Goal: Task Accomplishment & Management: Manage account settings

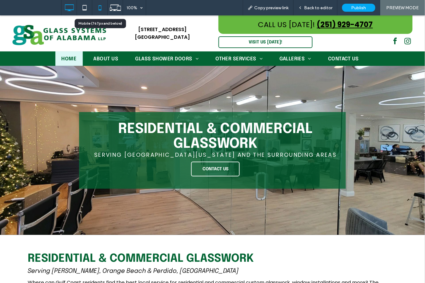
click at [101, 10] on use at bounding box center [100, 7] width 3 height 5
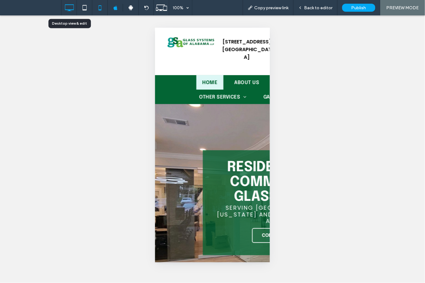
click at [63, 6] on icon at bounding box center [69, 8] width 12 height 12
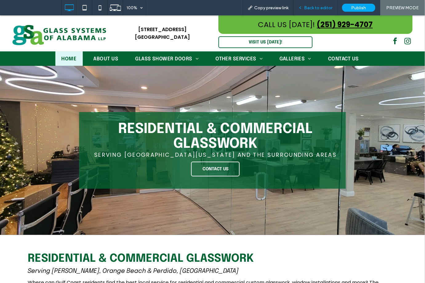
click at [333, 7] on span "Back to editor" at bounding box center [319, 7] width 28 height 5
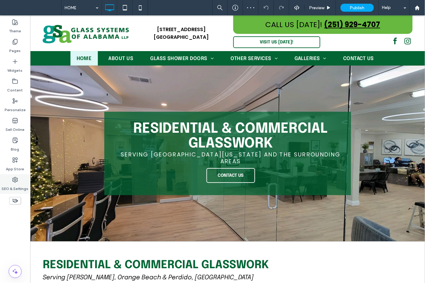
click at [17, 181] on use at bounding box center [15, 179] width 5 height 5
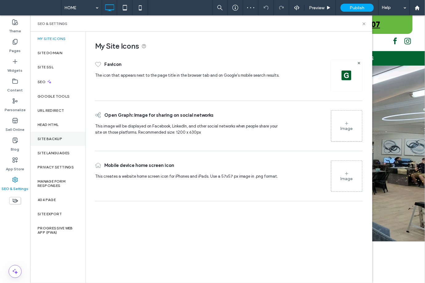
click at [50, 138] on label "Site Backup" at bounding box center [50, 139] width 25 height 4
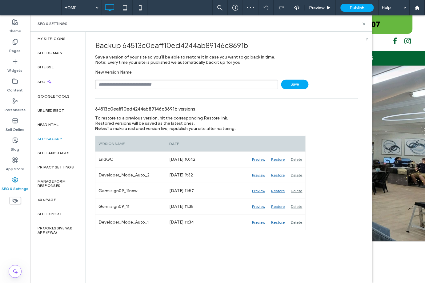
click at [125, 89] on div "Backup 64513c0eaff10ed4244ab89146c8691b Save a version of your site so you’ll b…" at bounding box center [226, 131] width 281 height 199
click at [126, 76] on div "New Version Name Save" at bounding box center [226, 80] width 263 height 20
click at [129, 86] on input "text" at bounding box center [186, 85] width 183 height 10
type input "**********"
click at [298, 85] on span "Save" at bounding box center [294, 85] width 27 height 10
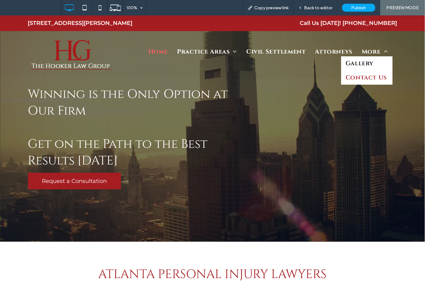
click at [362, 77] on span "Contact Us" at bounding box center [366, 77] width 41 height 9
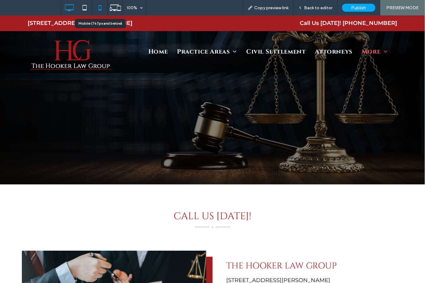
click at [99, 9] on icon at bounding box center [100, 8] width 12 height 12
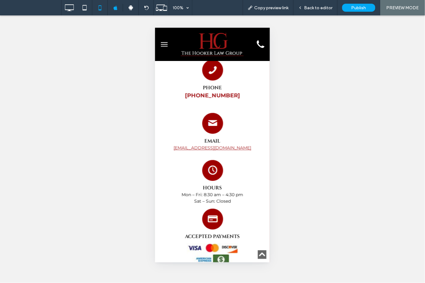
scroll to position [737, 0]
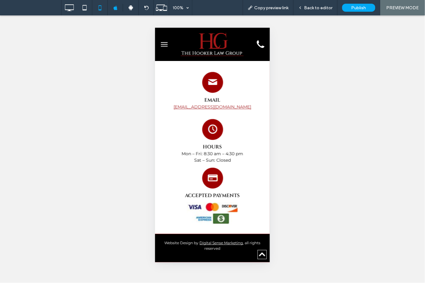
click at [218, 47] on img at bounding box center [212, 43] width 67 height 27
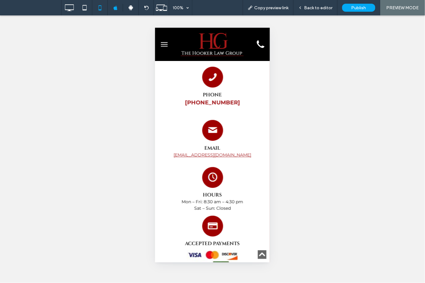
scroll to position [1788, 0]
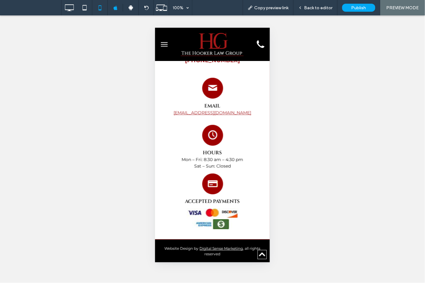
click at [216, 50] on img at bounding box center [212, 43] width 67 height 27
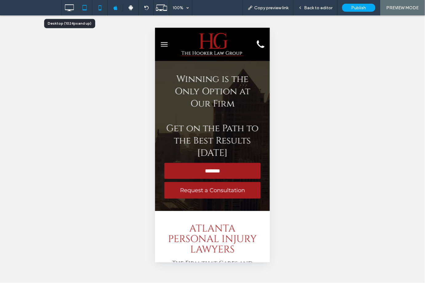
scroll to position [0, 0]
click at [73, 6] on icon at bounding box center [69, 8] width 12 height 12
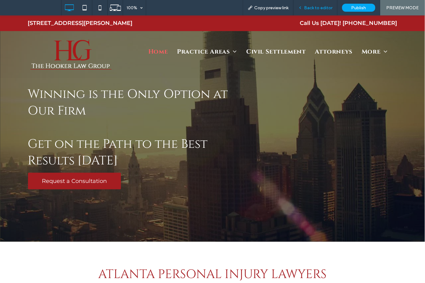
click at [313, 3] on div "Back to editor" at bounding box center [316, 7] width 44 height 15
click at [327, 5] on div "Back to editor" at bounding box center [316, 7] width 44 height 15
click at [314, 10] on span "Back to editor" at bounding box center [319, 7] width 28 height 5
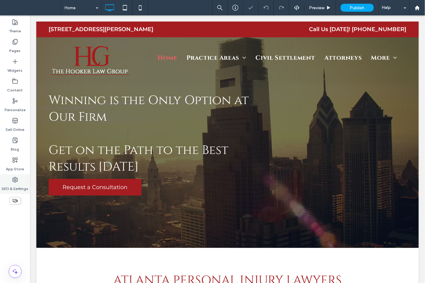
click at [12, 184] on label "SEO & Settings" at bounding box center [15, 187] width 27 height 9
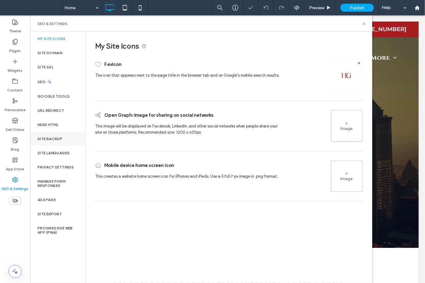
click at [57, 134] on div "Site Backup" at bounding box center [57, 139] width 55 height 14
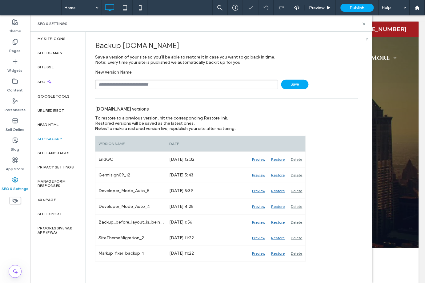
click at [147, 82] on input "text" at bounding box center [186, 85] width 183 height 10
type input "**********"
click at [293, 85] on span "Save" at bounding box center [294, 85] width 27 height 10
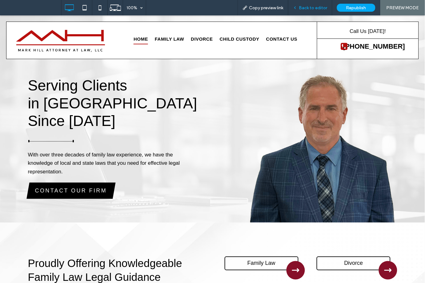
click at [309, 10] on div "Back to editor" at bounding box center [311, 7] width 44 height 15
click at [368, 47] on span "770-299-1800" at bounding box center [374, 46] width 62 height 8
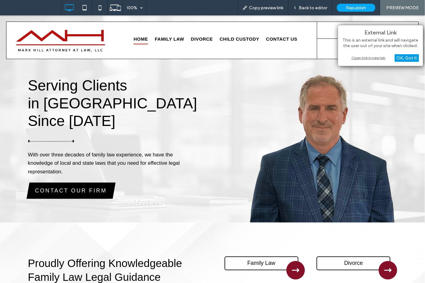
click at [406, 59] on div "OK, Got It" at bounding box center [407, 58] width 24 height 8
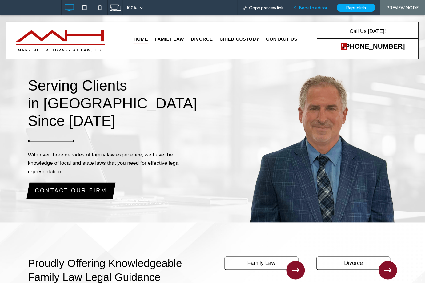
click at [310, 8] on span "Back to editor" at bounding box center [313, 7] width 28 height 5
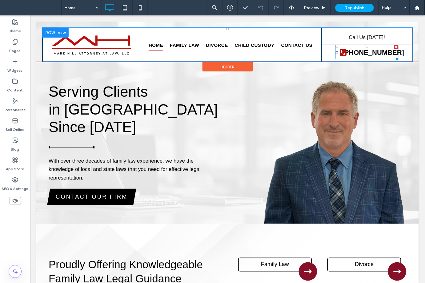
click at [366, 53] on span "770-299-1800" at bounding box center [373, 52] width 62 height 8
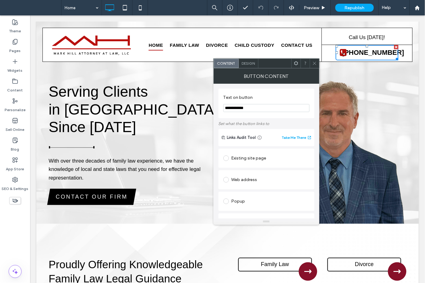
drag, startPoint x: 234, startPoint y: 108, endPoint x: 258, endPoint y: 107, distance: 24.1
click at [258, 107] on input "**********" at bounding box center [267, 108] width 86 height 8
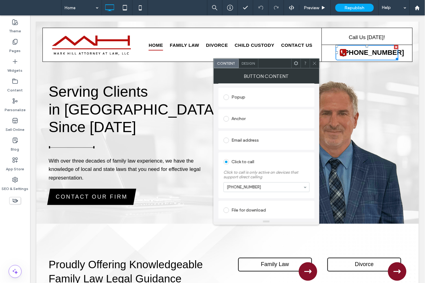
scroll to position [107, 0]
type input "**********"
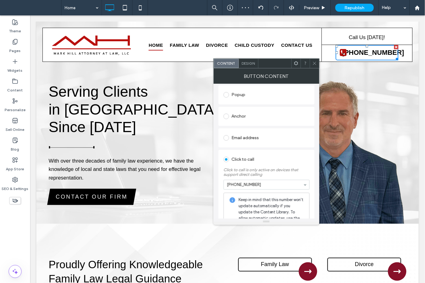
click at [315, 65] on icon at bounding box center [315, 63] width 5 height 5
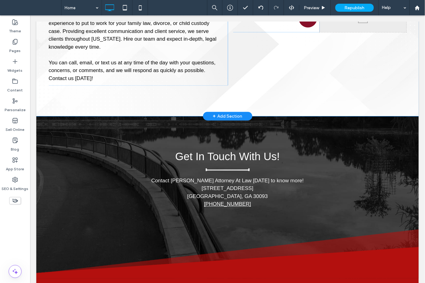
scroll to position [308, 0]
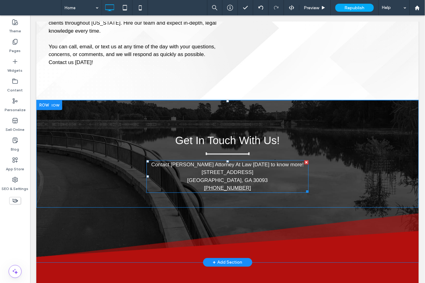
click at [249, 184] on p "770-299-1800" at bounding box center [227, 188] width 162 height 8
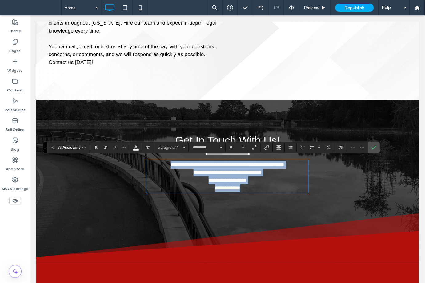
click at [248, 186] on p "**********" at bounding box center [227, 188] width 162 height 8
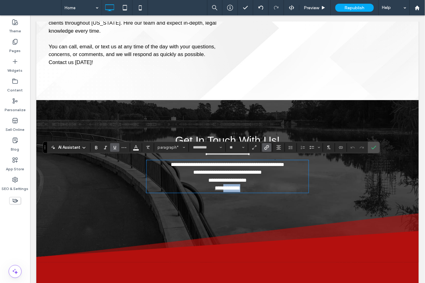
drag, startPoint x: 234, startPoint y: 186, endPoint x: 219, endPoint y: 186, distance: 15.7
click at [219, 186] on p "**********" at bounding box center [227, 188] width 162 height 8
type input "*********"
drag, startPoint x: 247, startPoint y: 186, endPoint x: 208, endPoint y: 186, distance: 39.1
click at [208, 186] on p "***** *******" at bounding box center [227, 188] width 162 height 8
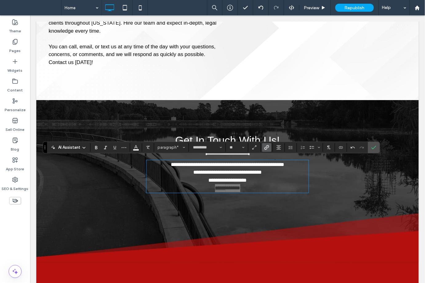
click at [269, 148] on use "Link" at bounding box center [267, 147] width 5 height 5
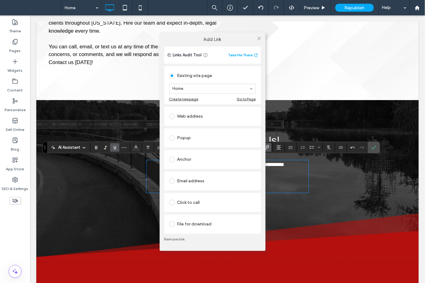
click at [196, 200] on div "Click to call" at bounding box center [212, 203] width 87 height 10
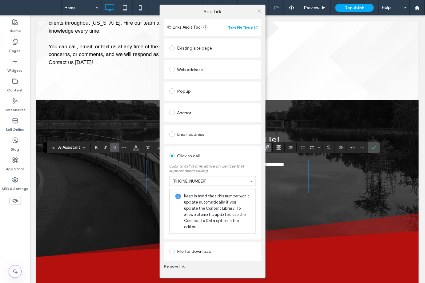
click at [258, 13] on icon at bounding box center [259, 11] width 5 height 5
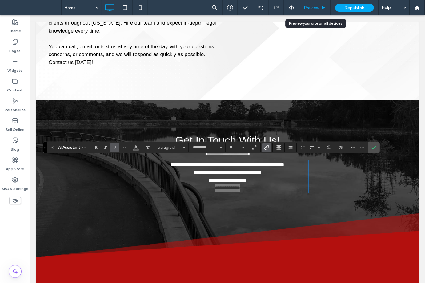
click at [309, 6] on span "Preview" at bounding box center [311, 7] width 15 height 5
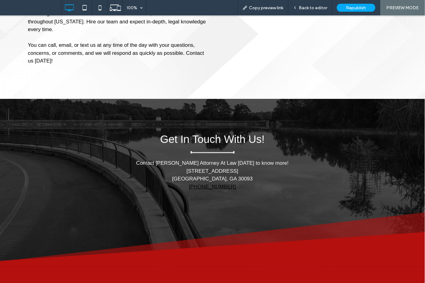
scroll to position [310, 0]
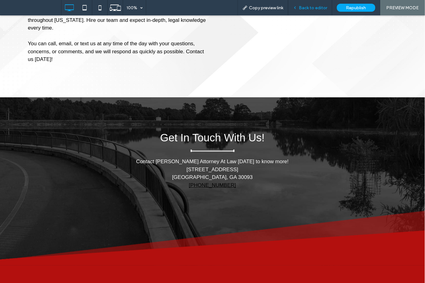
click at [310, 6] on span "Back to editor" at bounding box center [313, 7] width 28 height 5
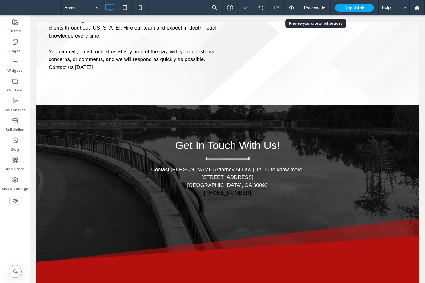
scroll to position [303, 0]
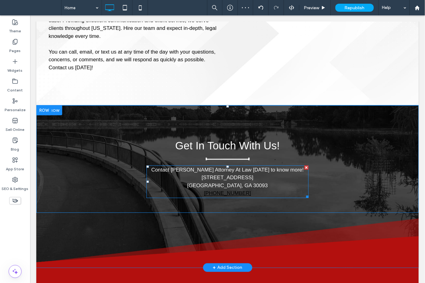
click at [244, 192] on p "770-670-5889" at bounding box center [227, 193] width 162 height 8
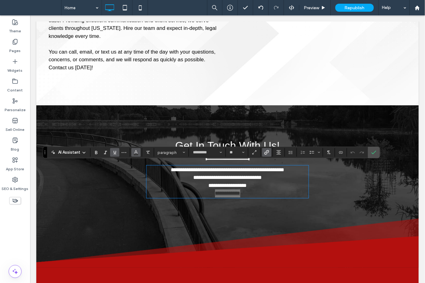
click at [134, 152] on icon "Color" at bounding box center [136, 151] width 5 height 5
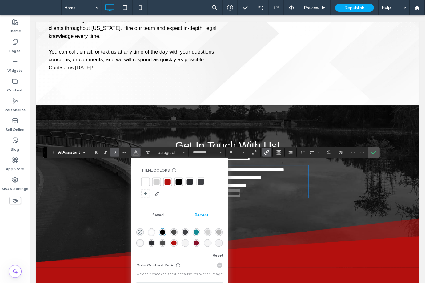
click at [146, 183] on div at bounding box center [146, 182] width 6 height 6
click at [372, 150] on icon "Confirm" at bounding box center [374, 152] width 5 height 5
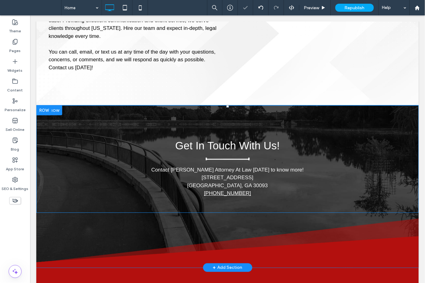
click at [322, 194] on div "Get In Touch With Us! Contact Mark Hill Attorney At Law today to know more! 177…" at bounding box center [227, 168] width 358 height 64
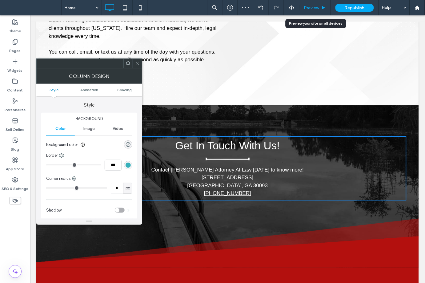
click at [313, 6] on span "Preview" at bounding box center [311, 7] width 15 height 5
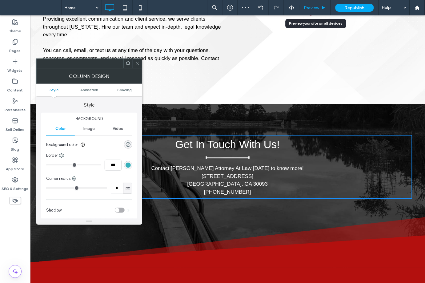
scroll to position [305, 0]
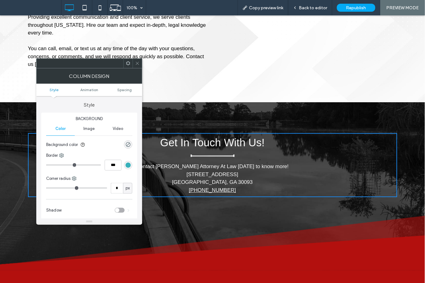
click at [140, 61] on div at bounding box center [137, 63] width 9 height 9
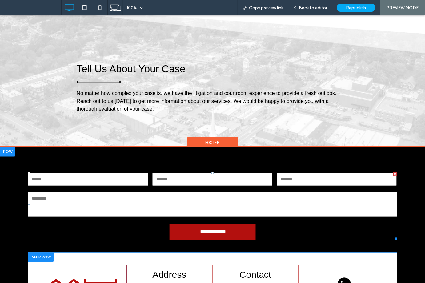
scroll to position [1124, 0]
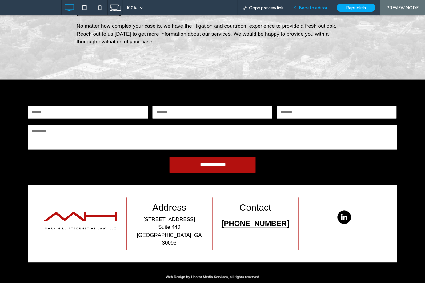
click at [318, 5] on span "Back to editor" at bounding box center [313, 7] width 28 height 5
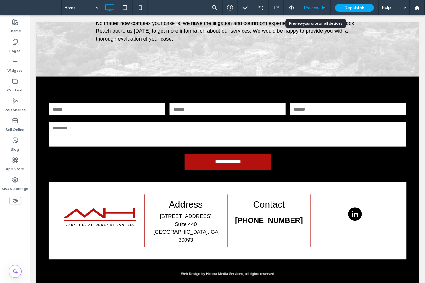
scroll to position [1122, 0]
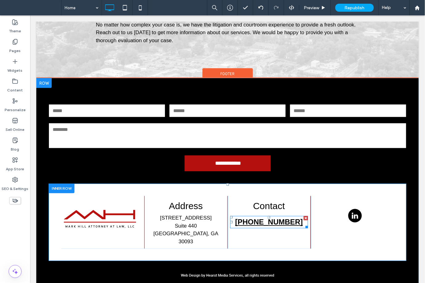
click at [288, 218] on strong "(770) 299-1800" at bounding box center [269, 222] width 68 height 8
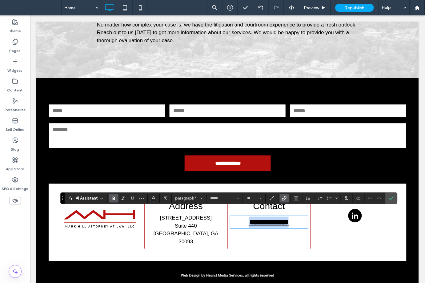
click at [288, 218] on strong "**********" at bounding box center [268, 221] width 39 height 7
drag, startPoint x: 288, startPoint y: 215, endPoint x: 257, endPoint y: 215, distance: 30.2
click at [257, 218] on strong "**********" at bounding box center [268, 221] width 39 height 7
drag, startPoint x: 285, startPoint y: 215, endPoint x: 261, endPoint y: 216, distance: 24.7
click at [261, 218] on strong "**********" at bounding box center [267, 221] width 39 height 7
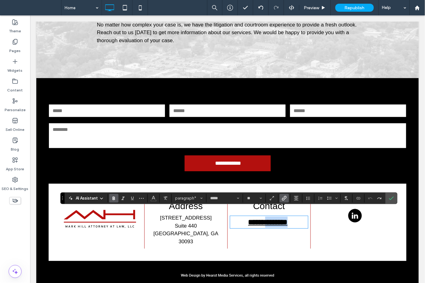
drag, startPoint x: 257, startPoint y: 217, endPoint x: 287, endPoint y: 216, distance: 30.8
click at [287, 218] on strong "**********" at bounding box center [267, 221] width 39 height 7
type input "**"
click at [285, 197] on div at bounding box center [284, 198] width 9 height 9
click at [290, 216] on p "**********" at bounding box center [268, 221] width 76 height 11
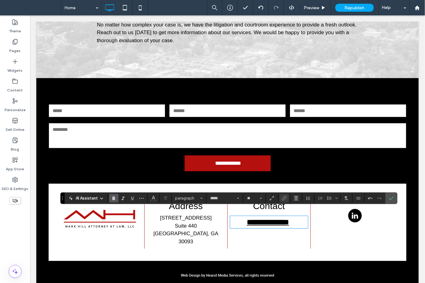
click at [264, 218] on strong "**********" at bounding box center [268, 221] width 42 height 7
click at [286, 193] on div "AI Assistant paragraph* ***** **" at bounding box center [229, 198] width 338 height 12
click at [285, 198] on use "Link" at bounding box center [284, 198] width 5 height 5
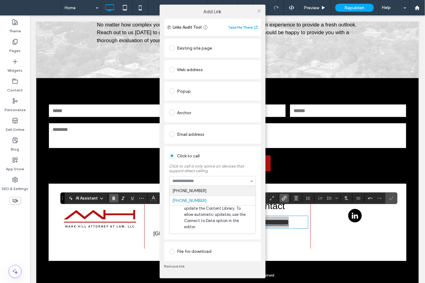
click at [212, 183] on input at bounding box center [211, 181] width 77 height 4
drag, startPoint x: 212, startPoint y: 186, endPoint x: 163, endPoint y: 182, distance: 48.8
click at [163, 182] on div "Links Audit Tool Take Me There Existing site page Web address Popup Anchor Emai…" at bounding box center [213, 149] width 106 height 260
click at [194, 183] on input at bounding box center [211, 181] width 77 height 4
click at [195, 186] on div at bounding box center [213, 180] width 86 height 9
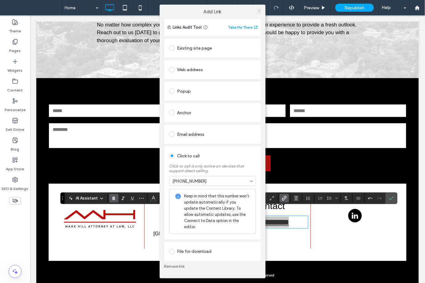
click at [259, 12] on icon at bounding box center [259, 11] width 5 height 5
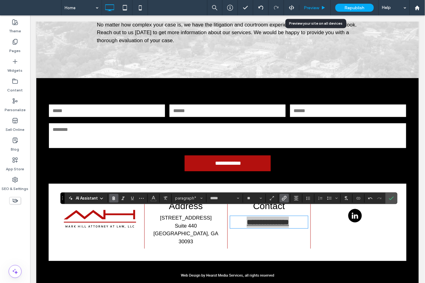
click at [311, 7] on span "Preview" at bounding box center [311, 7] width 15 height 5
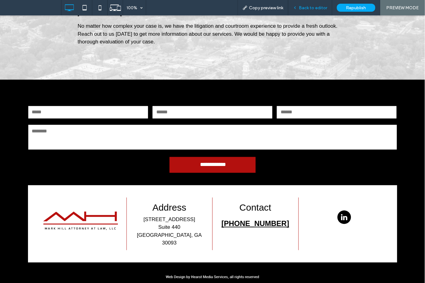
click at [312, 7] on span "Back to editor" at bounding box center [313, 7] width 28 height 5
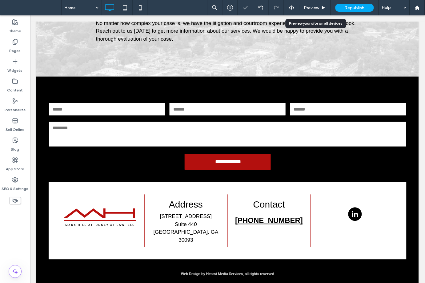
scroll to position [1122, 0]
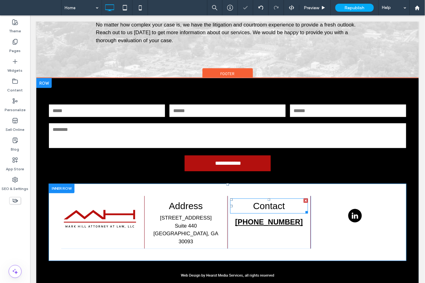
click at [276, 204] on p "Contact" at bounding box center [269, 206] width 78 height 14
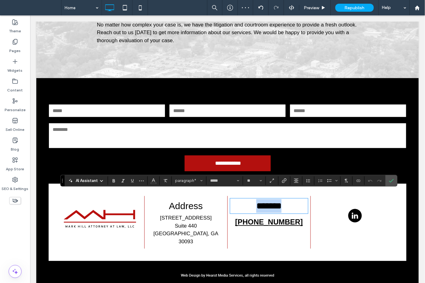
click at [276, 218] on strong "(770) 670-5889" at bounding box center [269, 222] width 68 height 8
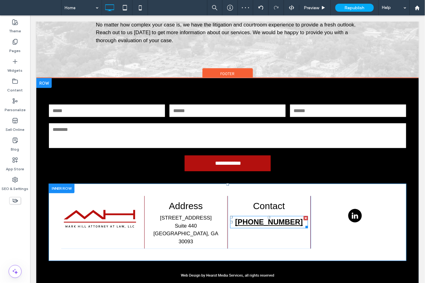
click at [271, 218] on strong "(770) 670-5889" at bounding box center [269, 222] width 68 height 8
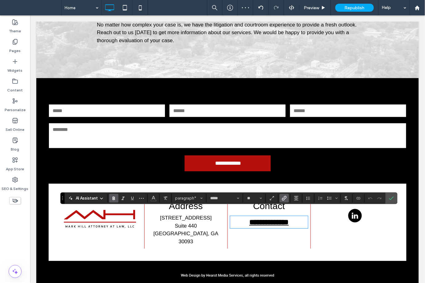
click at [271, 218] on strong "**********" at bounding box center [268, 221] width 39 height 7
click at [282, 196] on icon "Link" at bounding box center [284, 198] width 5 height 5
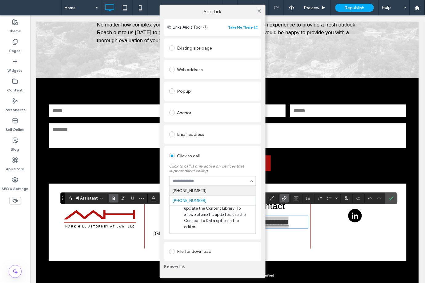
click at [205, 183] on input at bounding box center [211, 181] width 77 height 4
click at [173, 53] on div at bounding box center [173, 48] width 8 height 10
click at [170, 47] on div at bounding box center [173, 48] width 8 height 10
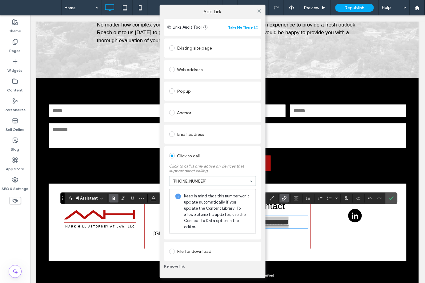
click at [175, 51] on label at bounding box center [173, 48] width 8 height 6
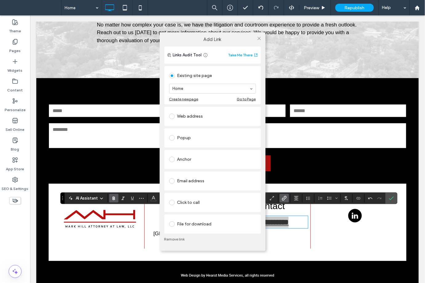
click at [173, 204] on span at bounding box center [172, 203] width 6 height 6
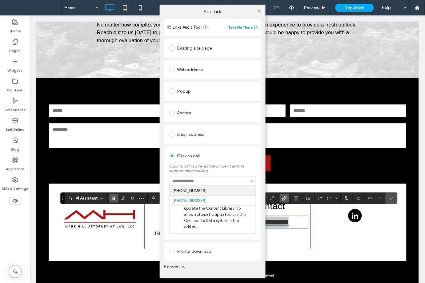
drag, startPoint x: 204, startPoint y: 182, endPoint x: 180, endPoint y: 181, distance: 24.0
type input "*"
type input "**********"
click at [261, 13] on icon at bounding box center [259, 11] width 5 height 5
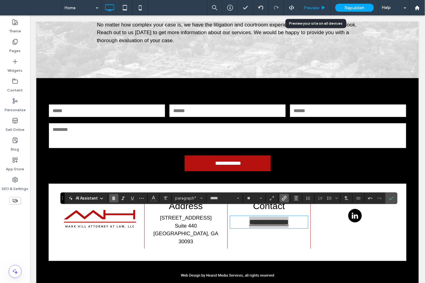
click at [305, 6] on span "Preview" at bounding box center [311, 7] width 15 height 5
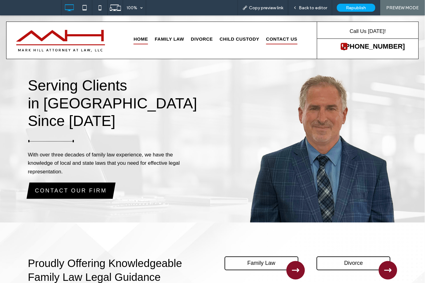
click at [273, 38] on span "Contact Us" at bounding box center [281, 39] width 31 height 10
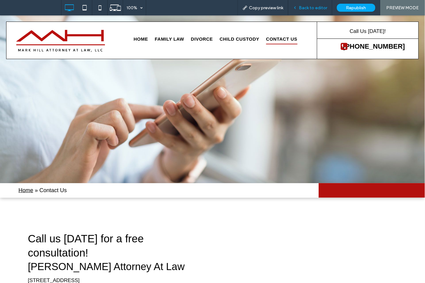
click at [312, 6] on span "Back to editor" at bounding box center [313, 7] width 28 height 5
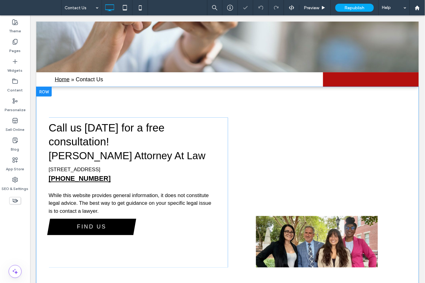
scroll to position [137, 0]
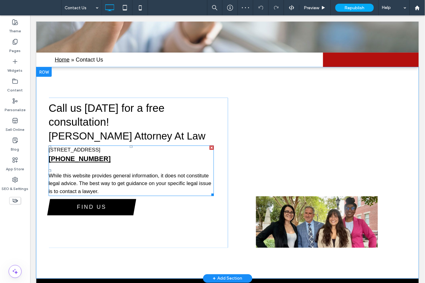
click at [109, 157] on p "(770) 299-1800" at bounding box center [130, 159] width 165 height 10
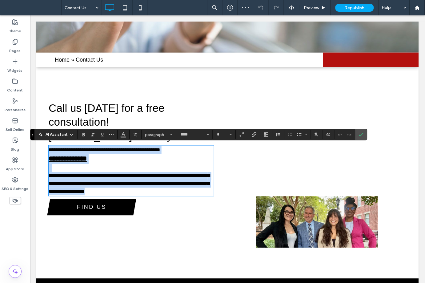
click at [104, 158] on p "**********" at bounding box center [130, 159] width 165 height 10
click at [102, 157] on p "**********" at bounding box center [130, 159] width 165 height 10
type input "**"
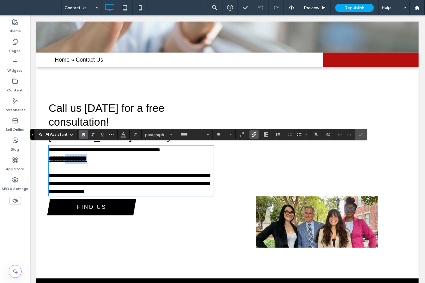
drag, startPoint x: 97, startPoint y: 156, endPoint x: 66, endPoint y: 160, distance: 31.7
click at [66, 160] on p "**********" at bounding box center [130, 159] width 165 height 10
type input "**"
click at [256, 134] on icon "Link" at bounding box center [254, 134] width 5 height 5
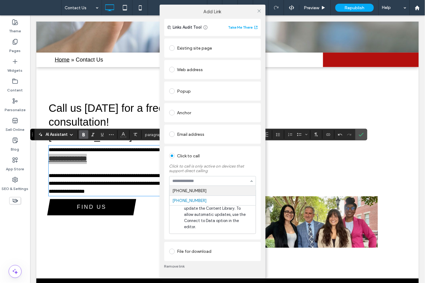
click at [208, 182] on input at bounding box center [211, 181] width 77 height 4
type input "**********"
click at [257, 13] on icon at bounding box center [259, 11] width 5 height 5
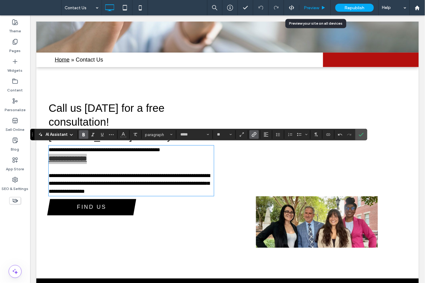
click at [319, 8] on span "Preview" at bounding box center [311, 7] width 15 height 5
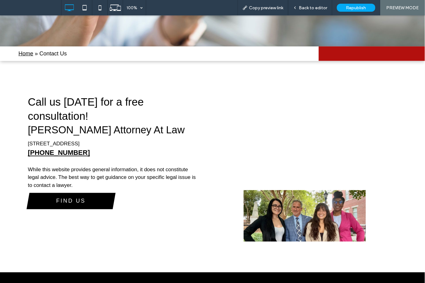
click at [28, 50] on link "Home" at bounding box center [25, 53] width 15 height 6
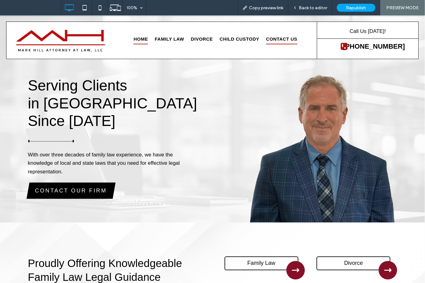
click at [283, 38] on span "Contact Us" at bounding box center [281, 39] width 31 height 10
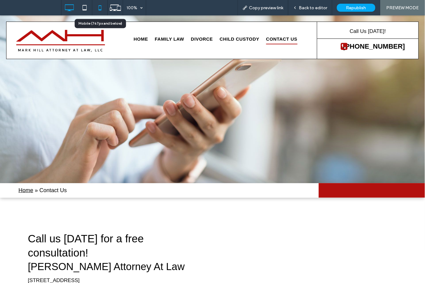
click at [101, 9] on icon at bounding box center [100, 8] width 12 height 12
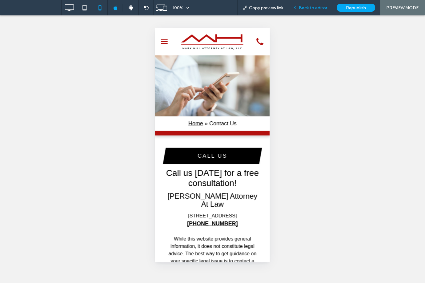
click at [321, 4] on div "Back to editor" at bounding box center [311, 7] width 44 height 15
click at [315, 3] on div "Back to editor" at bounding box center [311, 7] width 44 height 15
click at [316, 5] on span "Back to editor" at bounding box center [313, 7] width 28 height 5
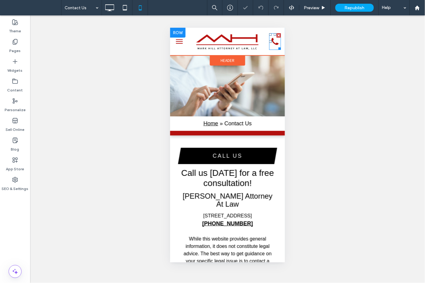
click at [270, 45] on icon "Phone Icon" at bounding box center [275, 41] width 12 height 17
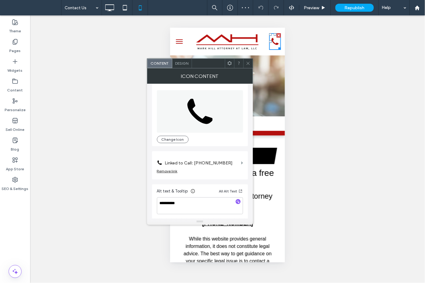
scroll to position [6, 0]
click at [216, 159] on label "Linked to Call: +1770-299-1800" at bounding box center [202, 161] width 74 height 11
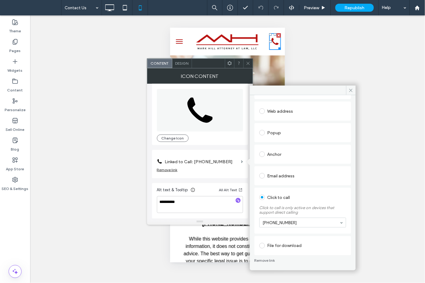
scroll to position [48, 0]
click at [281, 198] on div "Click to call" at bounding box center [303, 197] width 87 height 10
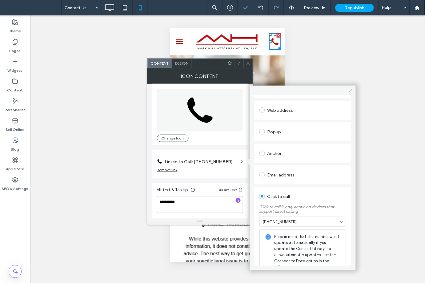
click at [349, 93] on span at bounding box center [351, 90] width 10 height 9
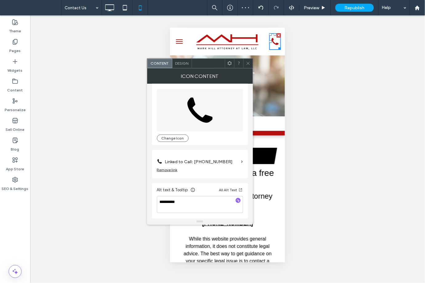
click at [249, 65] on icon at bounding box center [248, 63] width 5 height 5
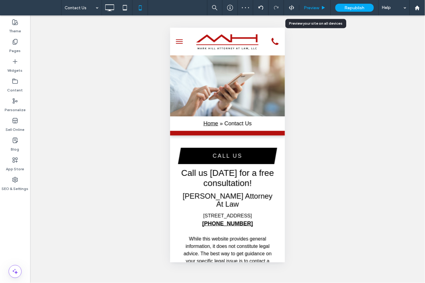
click at [321, 10] on div "Preview" at bounding box center [315, 7] width 31 height 5
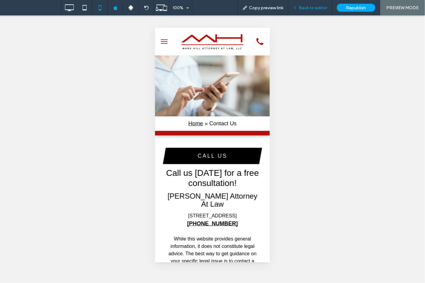
click at [317, 6] on span "Back to editor" at bounding box center [313, 7] width 28 height 5
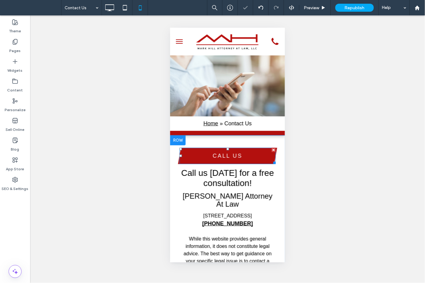
click at [221, 156] on span "CALL US" at bounding box center [227, 155] width 30 height 6
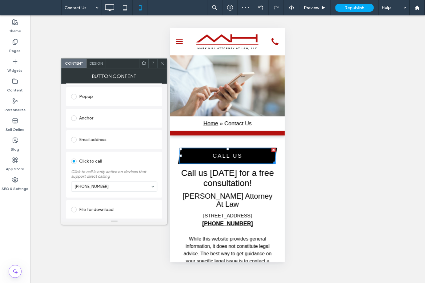
scroll to position [107, 0]
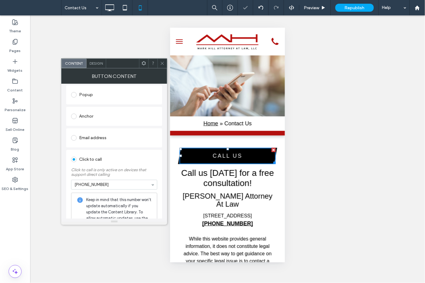
click at [167, 61] on div "Unhide? Yes Unhide? Yes Unhide? Yes Unhide? Yes Unhide? Yes Unhide? Yes Unhide?…" at bounding box center [227, 149] width 395 height 268
click at [165, 62] on icon at bounding box center [162, 63] width 5 height 5
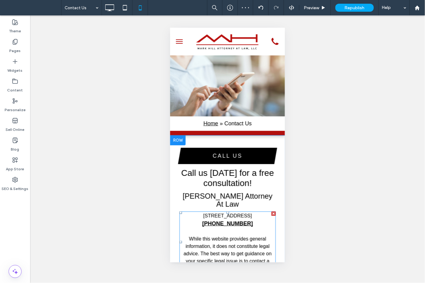
click at [244, 218] on p "1770 Indian Trail Road Suite 440, Norcross, GA 30093" at bounding box center [227, 215] width 96 height 7
type input "*****"
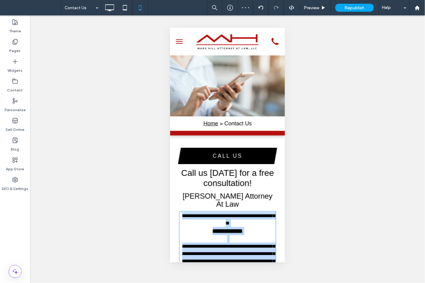
scroll to position [92, 0]
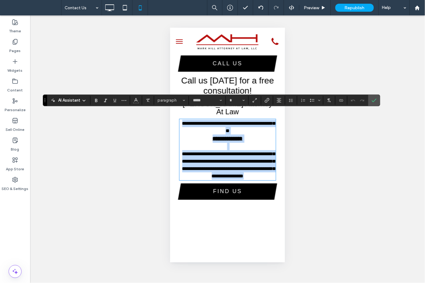
click at [243, 136] on strong "**********" at bounding box center [227, 139] width 30 height 6
click at [236, 136] on strong "**********" at bounding box center [227, 139] width 30 height 6
type input "**"
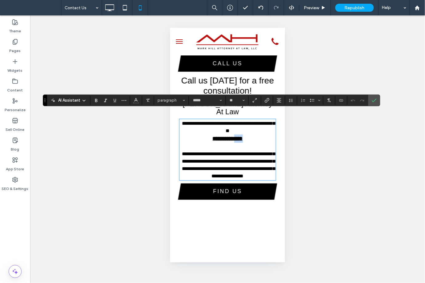
click at [236, 136] on strong "**********" at bounding box center [227, 139] width 30 height 6
click at [267, 98] on icon "Link" at bounding box center [267, 100] width 5 height 5
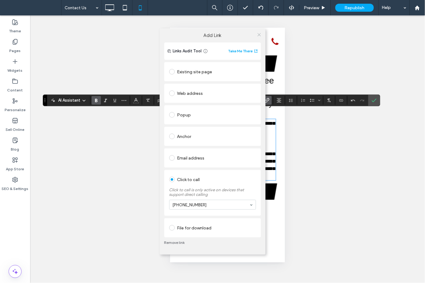
click at [257, 34] on icon at bounding box center [259, 34] width 5 height 5
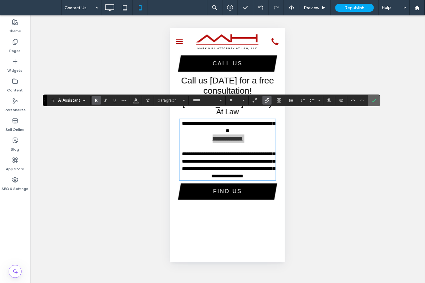
click at [372, 98] on label "Confirm" at bounding box center [374, 100] width 9 height 11
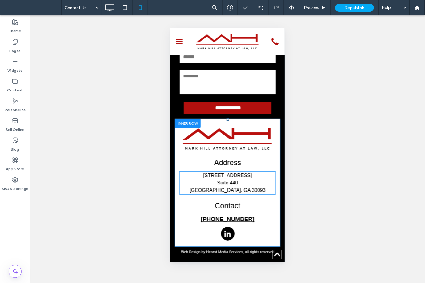
scroll to position [449, 0]
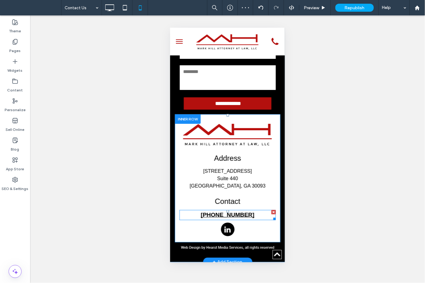
click at [232, 212] on strong "(770) 670-5889" at bounding box center [227, 214] width 54 height 6
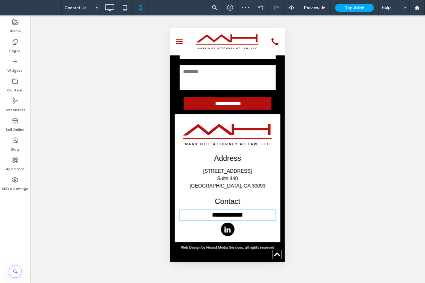
click at [232, 212] on strong "**********" at bounding box center [227, 215] width 31 height 6
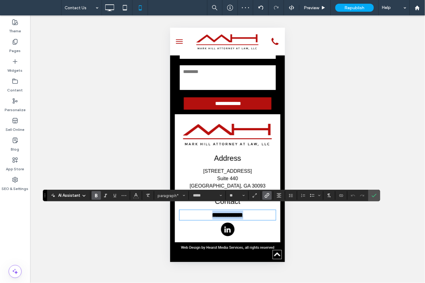
click at [232, 212] on strong "**********" at bounding box center [227, 215] width 31 height 6
click at [269, 194] on icon "Link" at bounding box center [267, 195] width 5 height 5
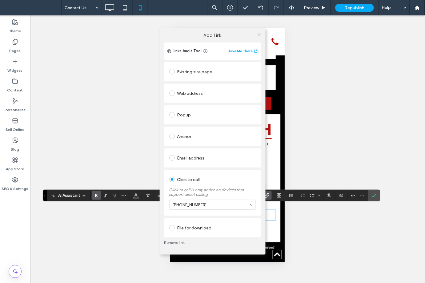
click at [261, 32] on icon at bounding box center [259, 34] width 5 height 5
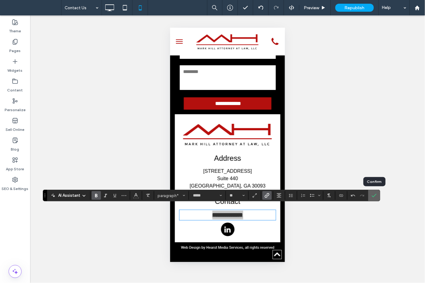
click at [372, 197] on icon "Confirm" at bounding box center [374, 195] width 5 height 5
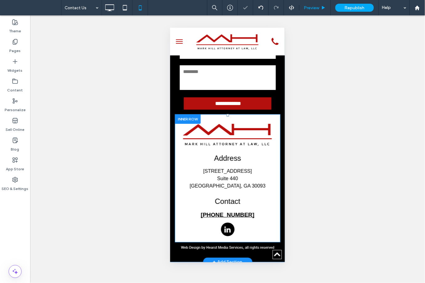
click at [312, 12] on div "Preview" at bounding box center [315, 7] width 31 height 15
click at [311, 6] on span "Preview" at bounding box center [311, 7] width 15 height 5
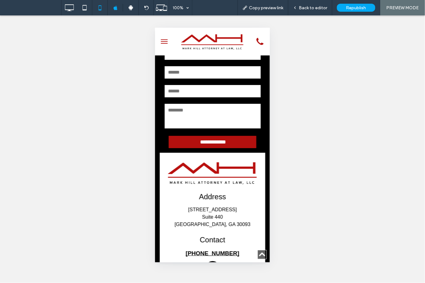
scroll to position [445, 0]
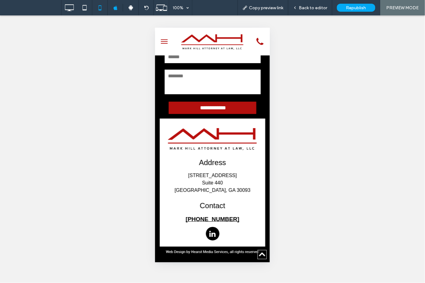
click at [206, 39] on img at bounding box center [212, 41] width 67 height 22
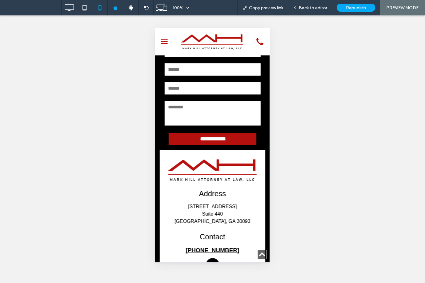
scroll to position [1186, 0]
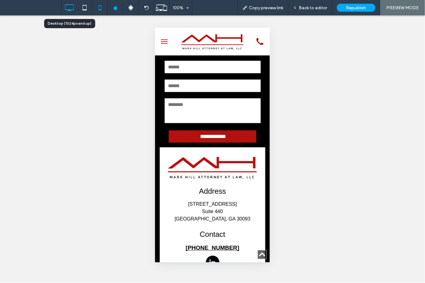
click at [69, 8] on icon at bounding box center [69, 8] width 12 height 12
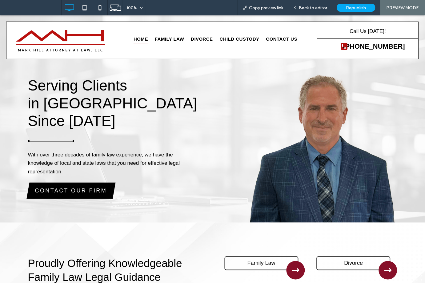
scroll to position [0, 0]
click at [345, 6] on div "Republish" at bounding box center [356, 8] width 38 height 8
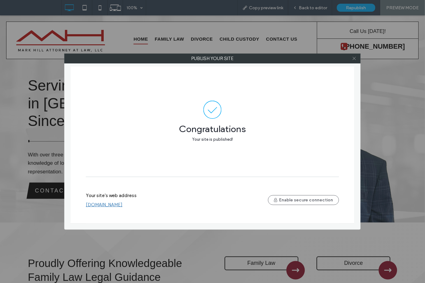
click at [354, 59] on use at bounding box center [354, 58] width 3 height 3
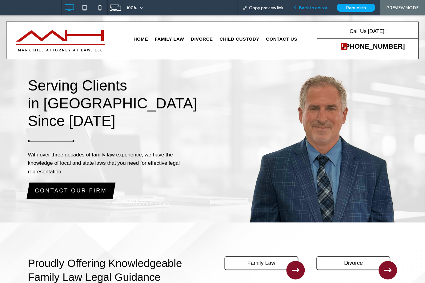
click at [324, 11] on div "Back to editor" at bounding box center [311, 7] width 44 height 15
click at [311, 6] on span "Back to editor" at bounding box center [313, 7] width 28 height 5
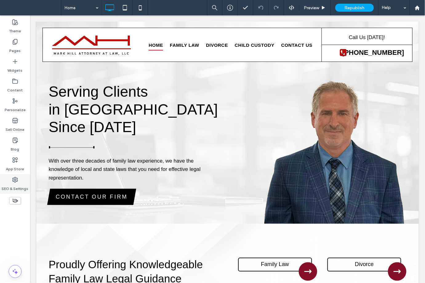
click at [14, 191] on div "SEO & Settings" at bounding box center [15, 184] width 30 height 20
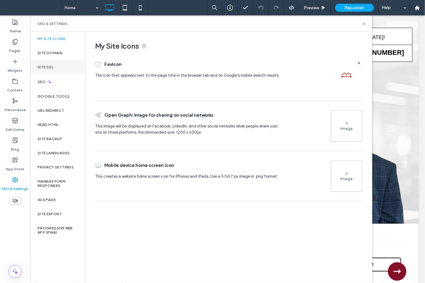
click at [41, 64] on div "Site SSL" at bounding box center [57, 67] width 55 height 14
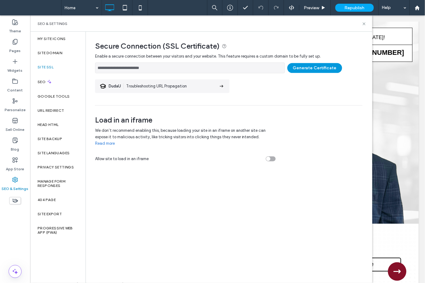
click at [310, 68] on button "Generate Certificate" at bounding box center [315, 68] width 55 height 10
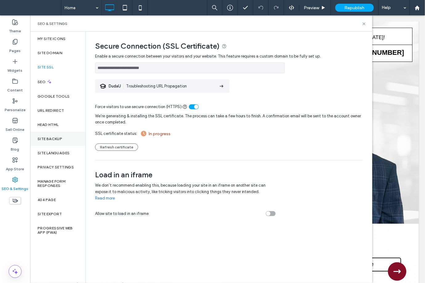
click at [51, 138] on label "Site Backup" at bounding box center [50, 139] width 25 height 4
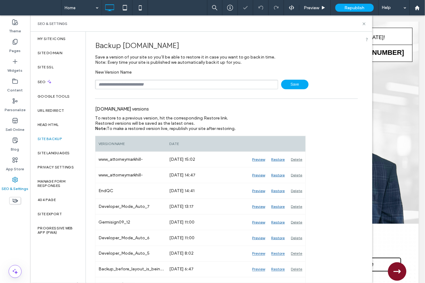
click at [151, 84] on input "text" at bounding box center [186, 85] width 183 height 10
type input "**********"
click at [284, 85] on span "Save" at bounding box center [294, 85] width 27 height 10
